Goal: Contribute content: Add original content to the website for others to see

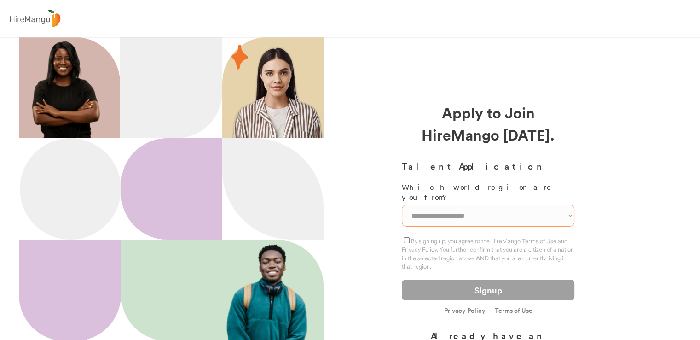
scroll to position [133, 0]
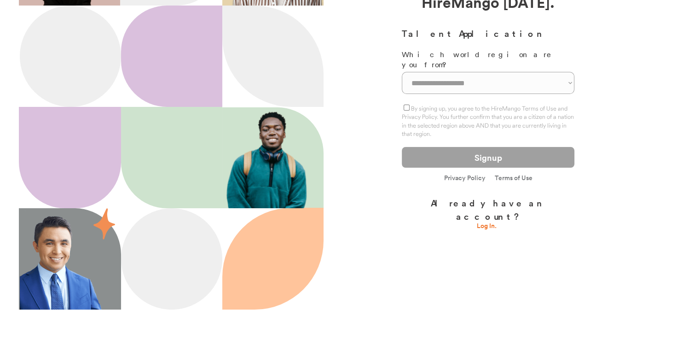
click at [484, 222] on link "Log In." at bounding box center [488, 226] width 23 height 9
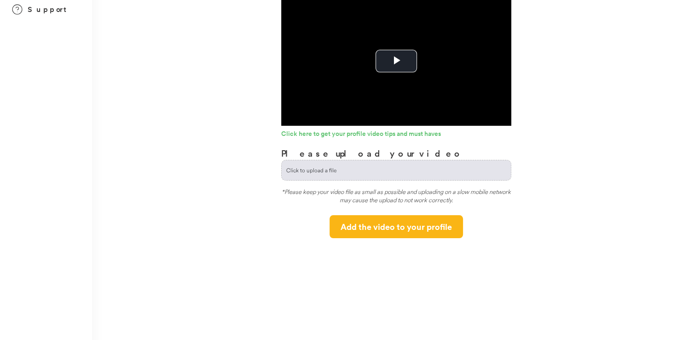
scroll to position [46, 0]
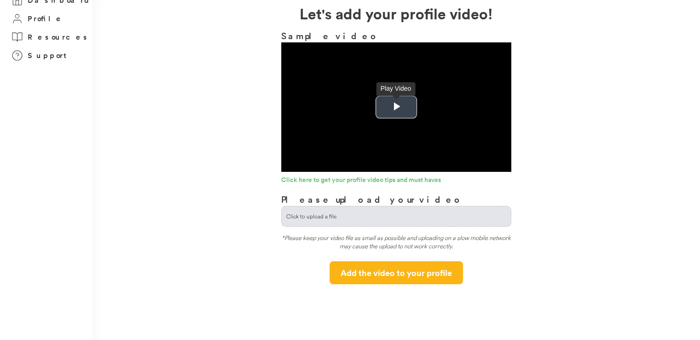
click at [396, 107] on span "Video Player" at bounding box center [396, 107] width 0 height 0
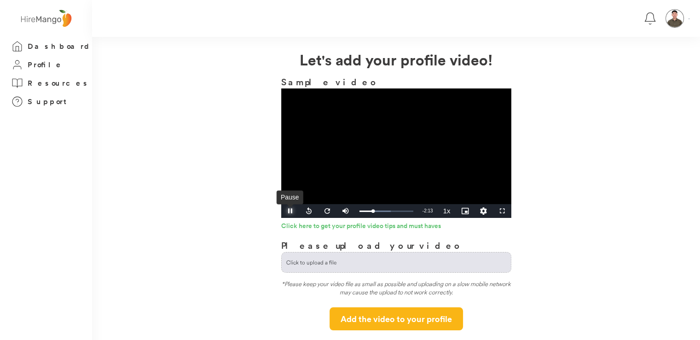
click at [292, 211] on span "Video Player" at bounding box center [290, 211] width 18 height 0
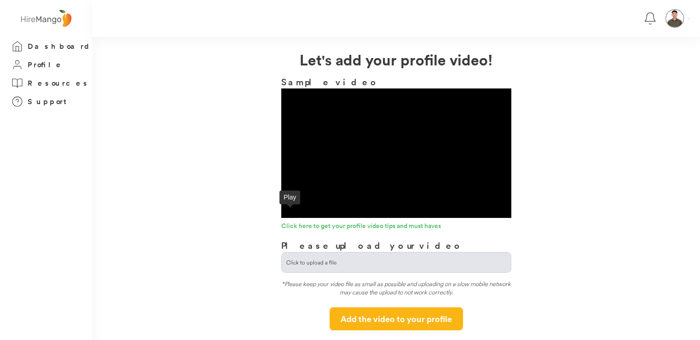
click at [290, 211] on span "Video Player" at bounding box center [290, 211] width 18 height 0
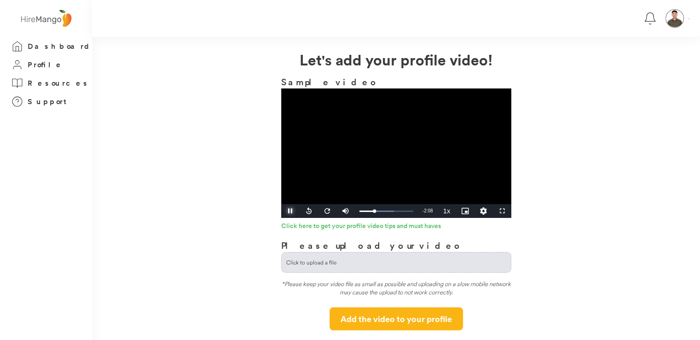
click at [289, 211] on span "Video Player" at bounding box center [290, 211] width 18 height 0
click at [286, 211] on span "Video Player" at bounding box center [290, 211] width 18 height 0
click at [292, 211] on span "Video Player" at bounding box center [290, 211] width 18 height 0
click at [291, 211] on span "Video Player" at bounding box center [290, 211] width 18 height 0
click at [289, 211] on span "Video Player" at bounding box center [290, 211] width 18 height 0
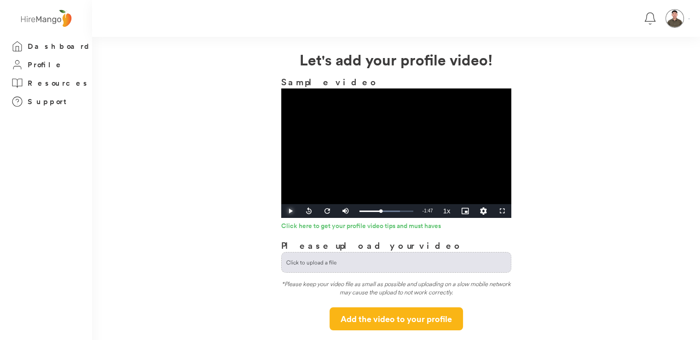
click at [290, 211] on span "Video Player" at bounding box center [290, 211] width 18 height 0
click at [285, 211] on span "Video Player" at bounding box center [290, 211] width 18 height 0
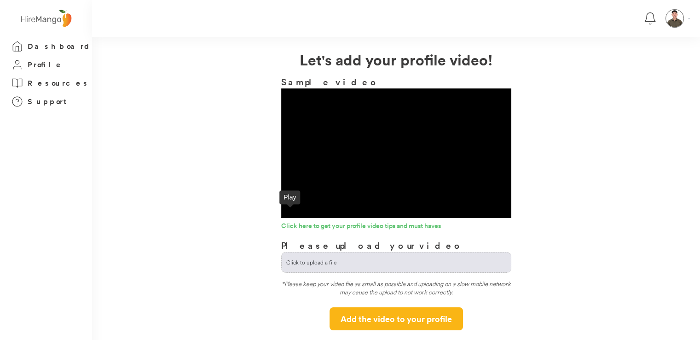
click at [293, 211] on span "Video Player" at bounding box center [290, 211] width 18 height 0
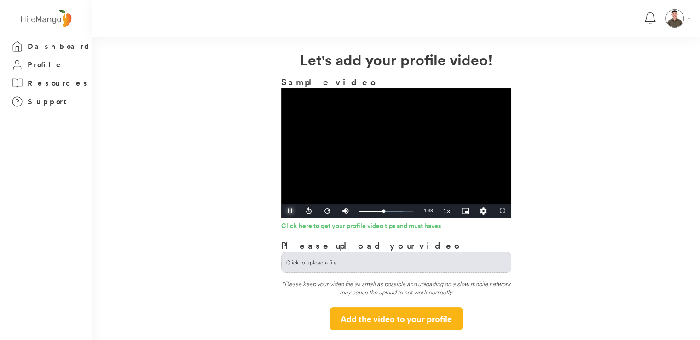
click at [293, 211] on span "Video Player" at bounding box center [290, 211] width 18 height 0
click at [286, 211] on span "Video Player" at bounding box center [290, 211] width 18 height 0
click at [287, 211] on span "Video Player" at bounding box center [290, 211] width 18 height 0
click at [387, 210] on div "1:40" at bounding box center [375, 211] width 30 height 2
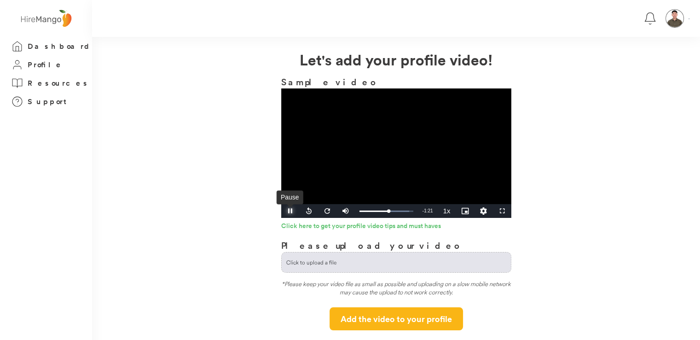
click at [287, 211] on span "Video Player" at bounding box center [290, 211] width 18 height 0
click at [289, 211] on span "Video Player" at bounding box center [290, 211] width 18 height 0
click at [291, 211] on span "Video Player" at bounding box center [290, 211] width 18 height 0
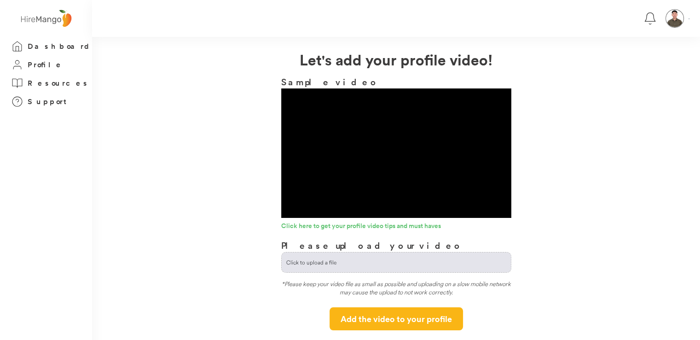
scroll to position [46, 0]
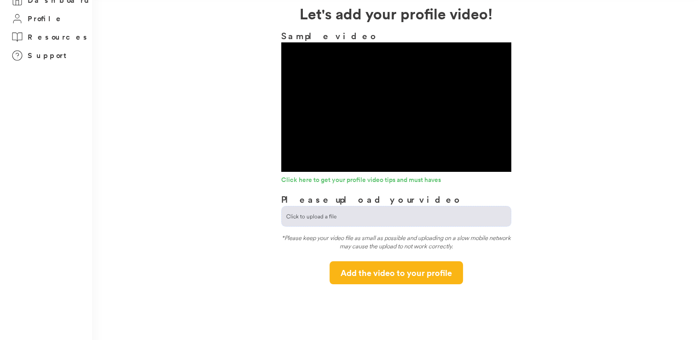
click at [352, 214] on input "file" at bounding box center [396, 216] width 229 height 20
click at [348, 221] on input "file" at bounding box center [396, 216] width 229 height 20
type input "**********"
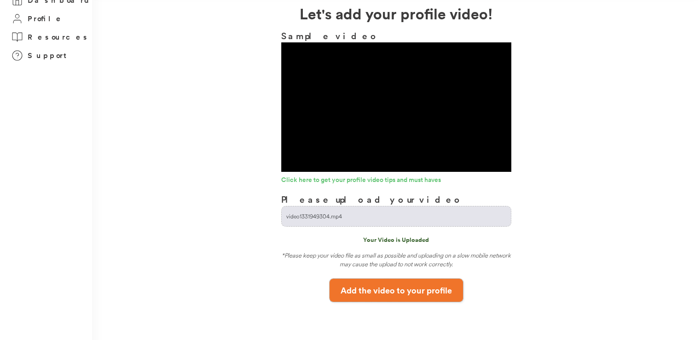
click at [432, 291] on button "Add the video to your profile" at bounding box center [397, 290] width 134 height 23
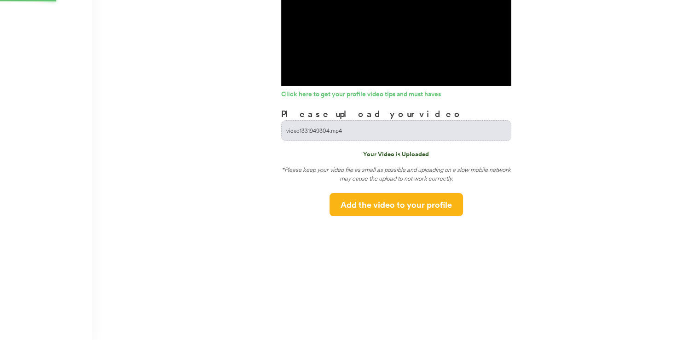
scroll to position [0, 0]
